Goal: Find specific page/section: Find specific page/section

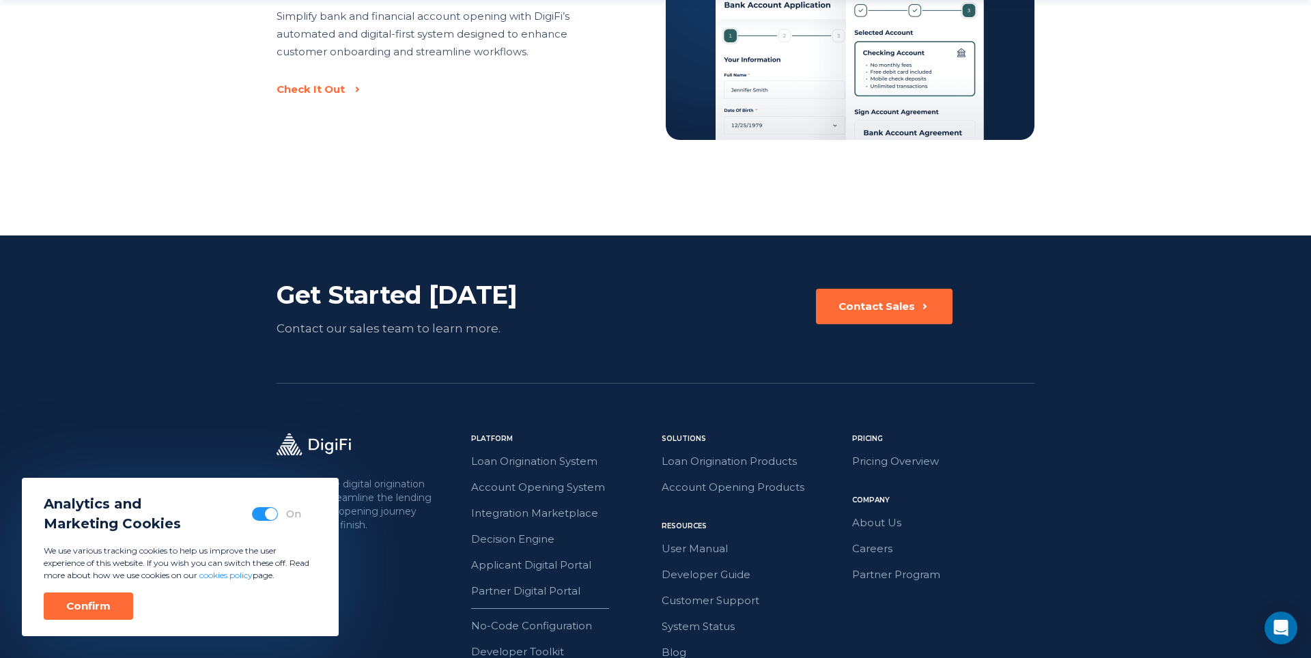
scroll to position [3110, 0]
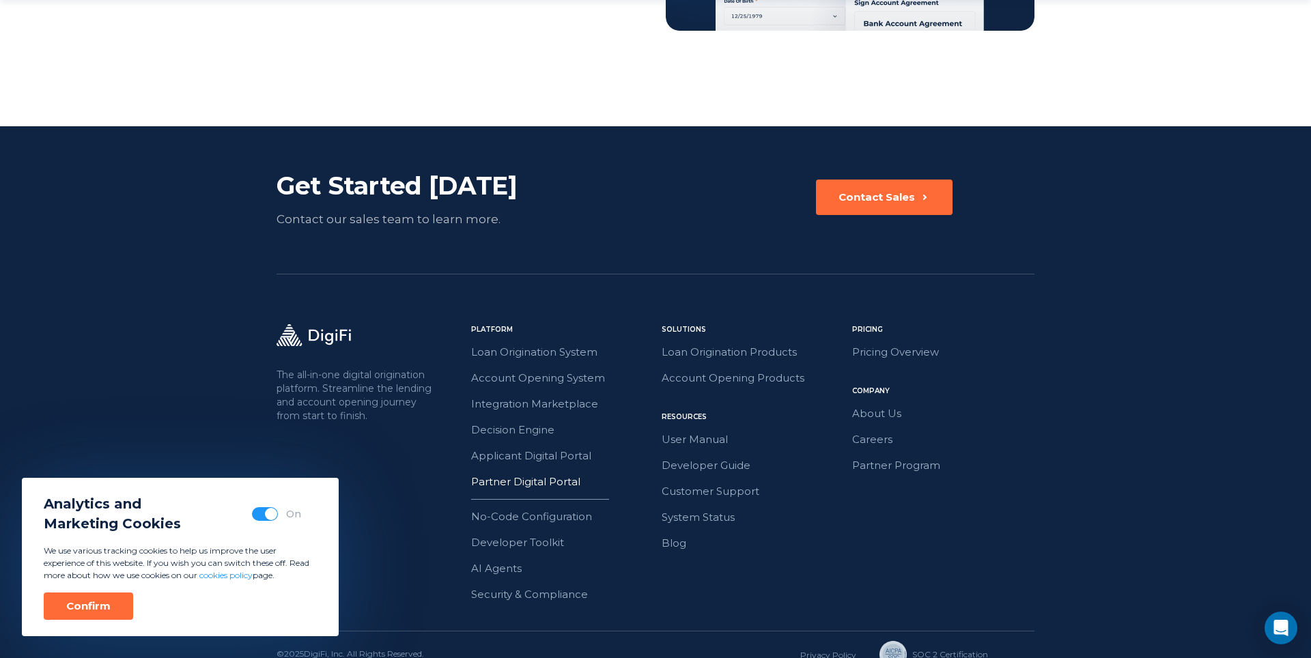
click at [520, 473] on link "Partner Digital Portal" at bounding box center [562, 482] width 182 height 18
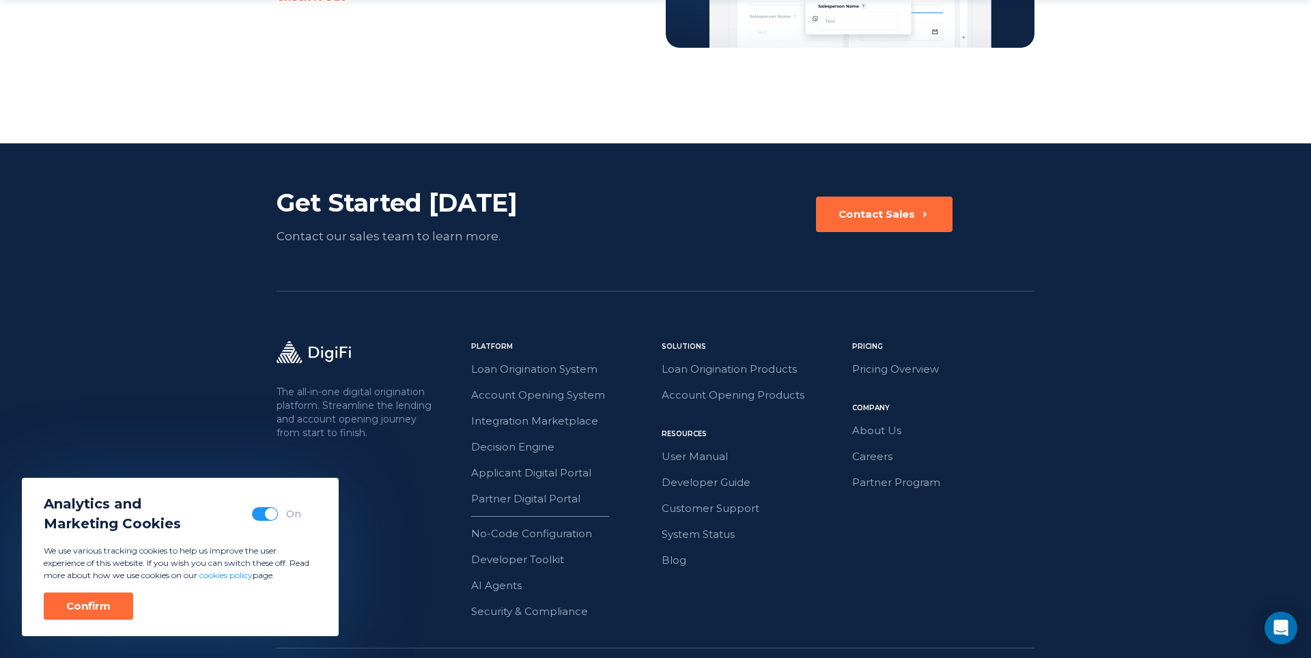
scroll to position [2332, 0]
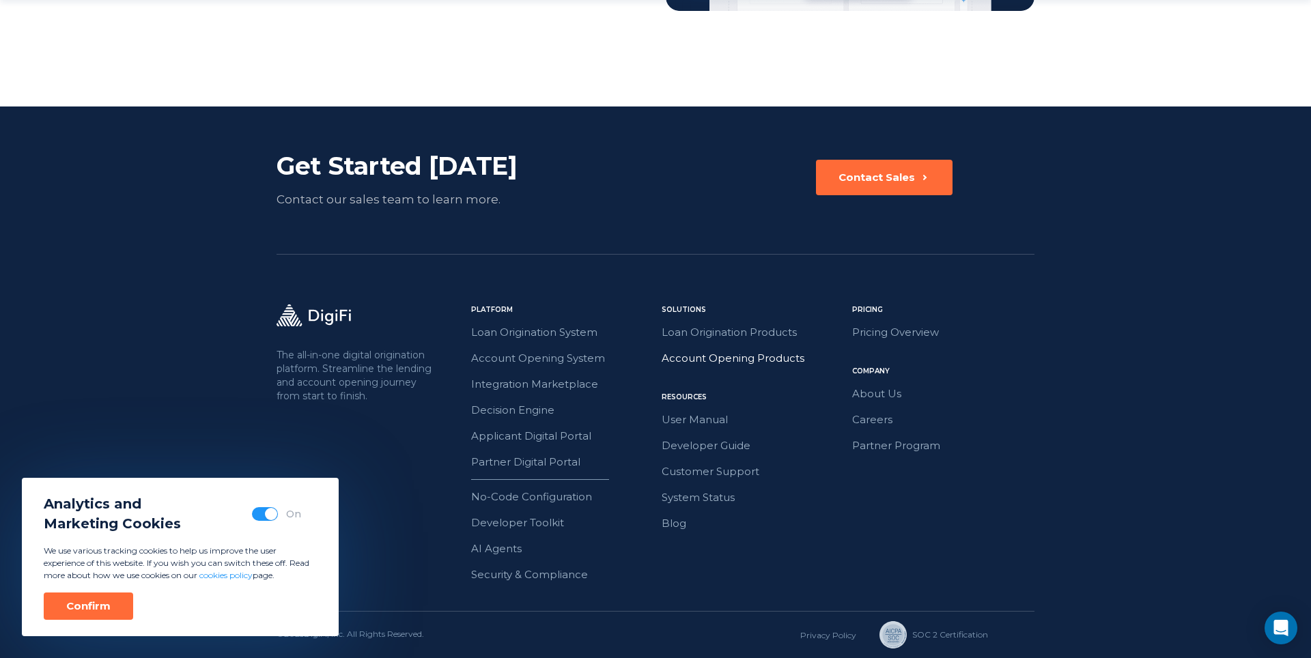
click at [696, 356] on link "Account Opening Products" at bounding box center [753, 359] width 182 height 18
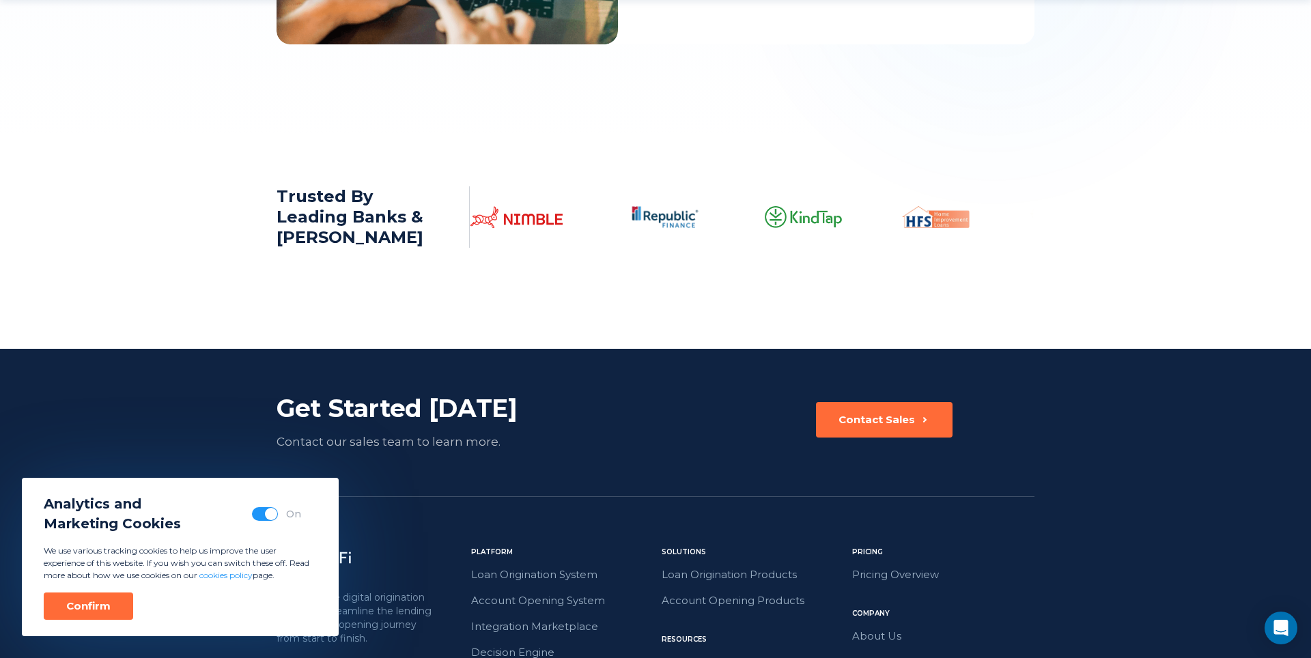
scroll to position [2004, 0]
